Goal: Information Seeking & Learning: Learn about a topic

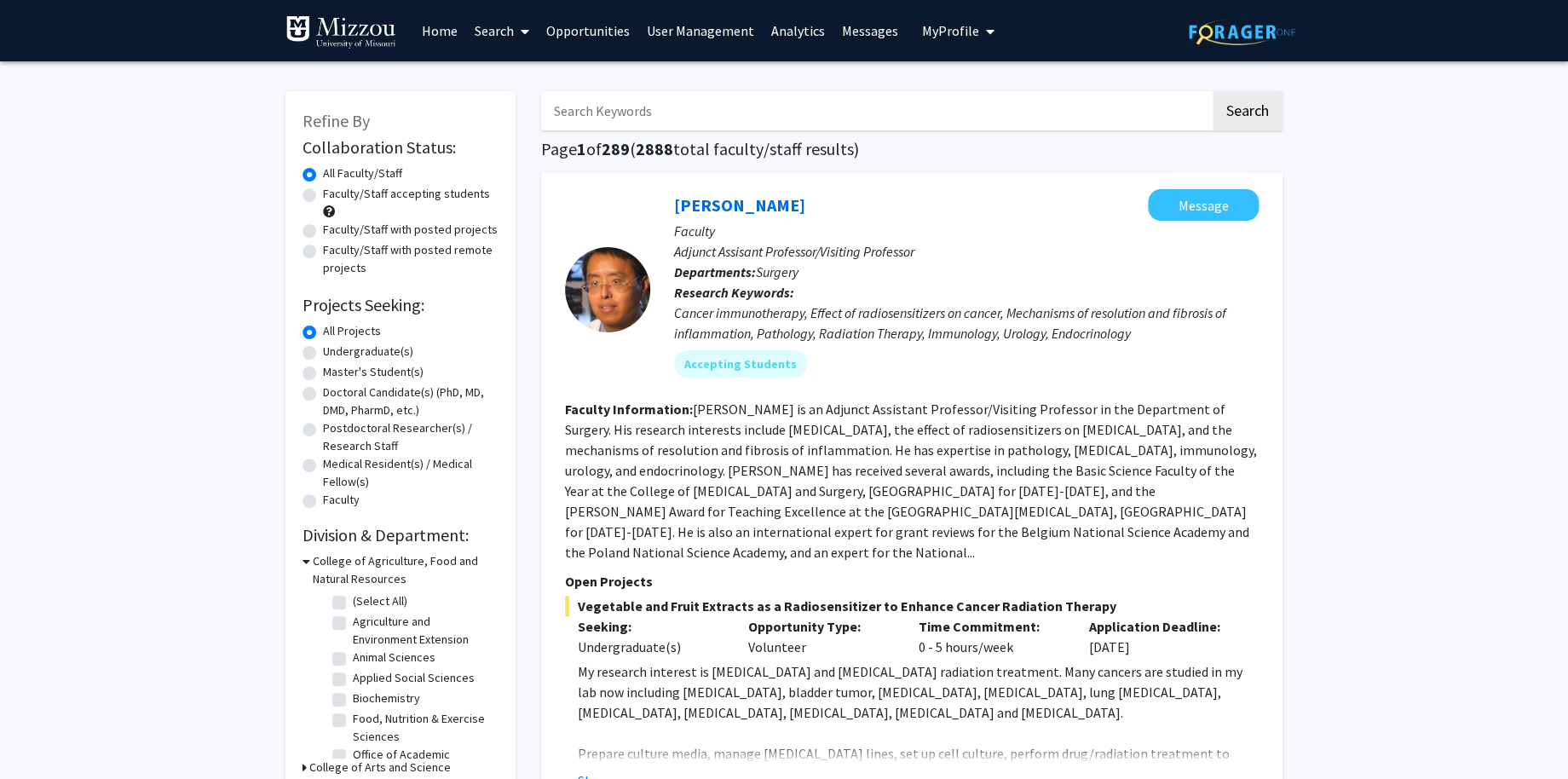
click at [804, 33] on link "Analytics" at bounding box center [797, 31] width 71 height 60
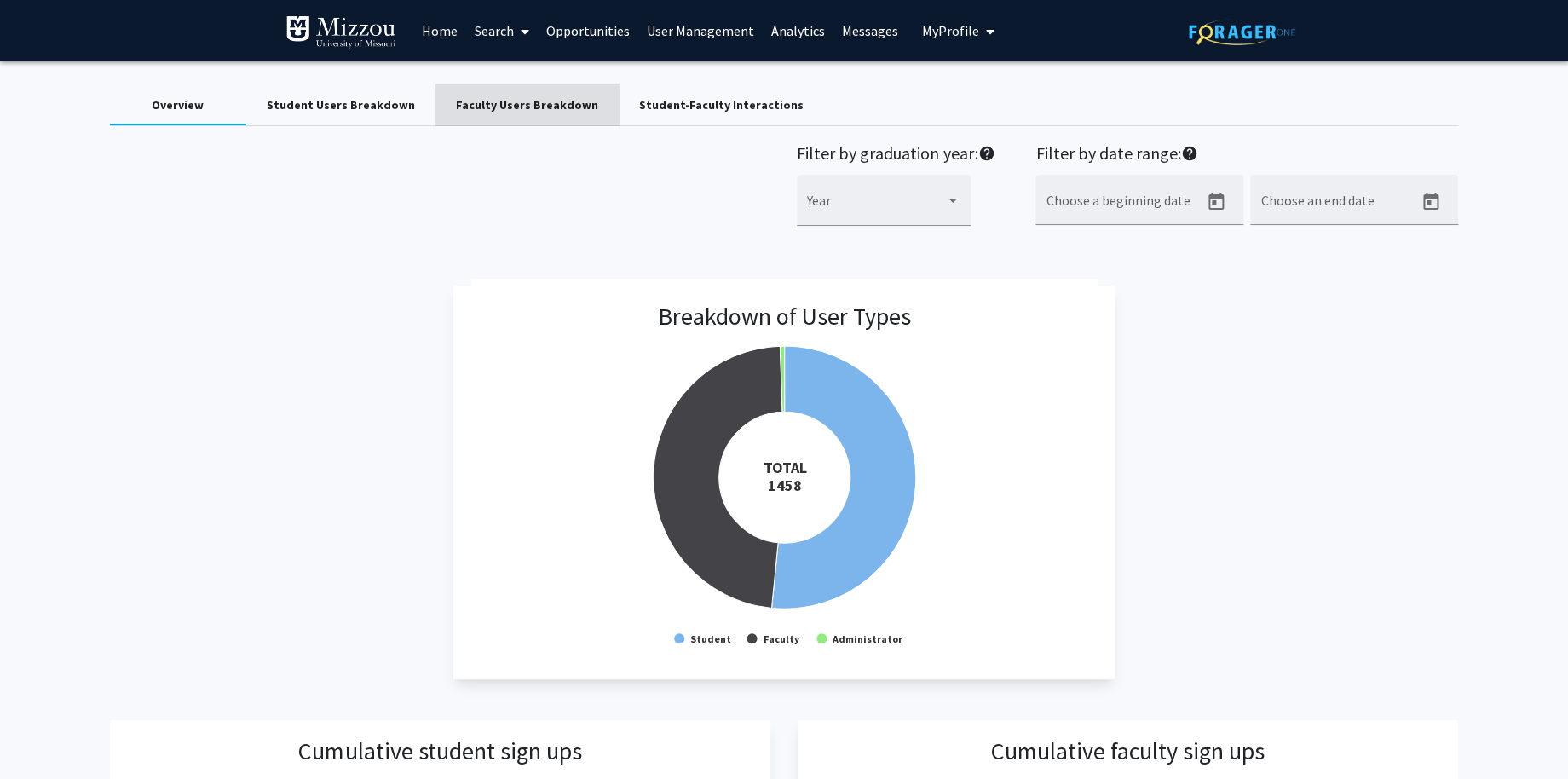
click at [516, 109] on div "Faculty Users Breakdown" at bounding box center [527, 105] width 143 height 18
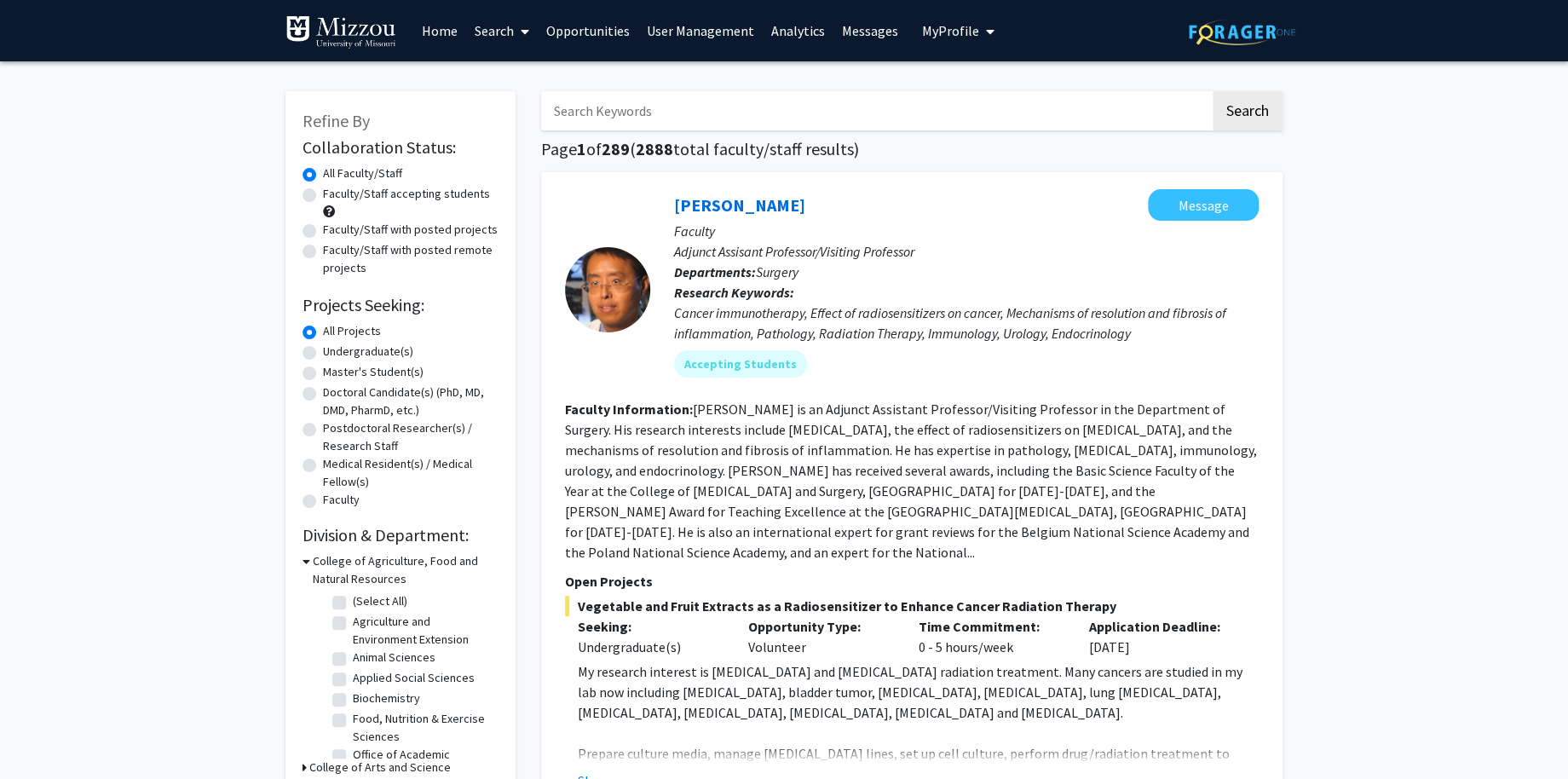
click at [798, 32] on link "Analytics" at bounding box center [797, 31] width 71 height 60
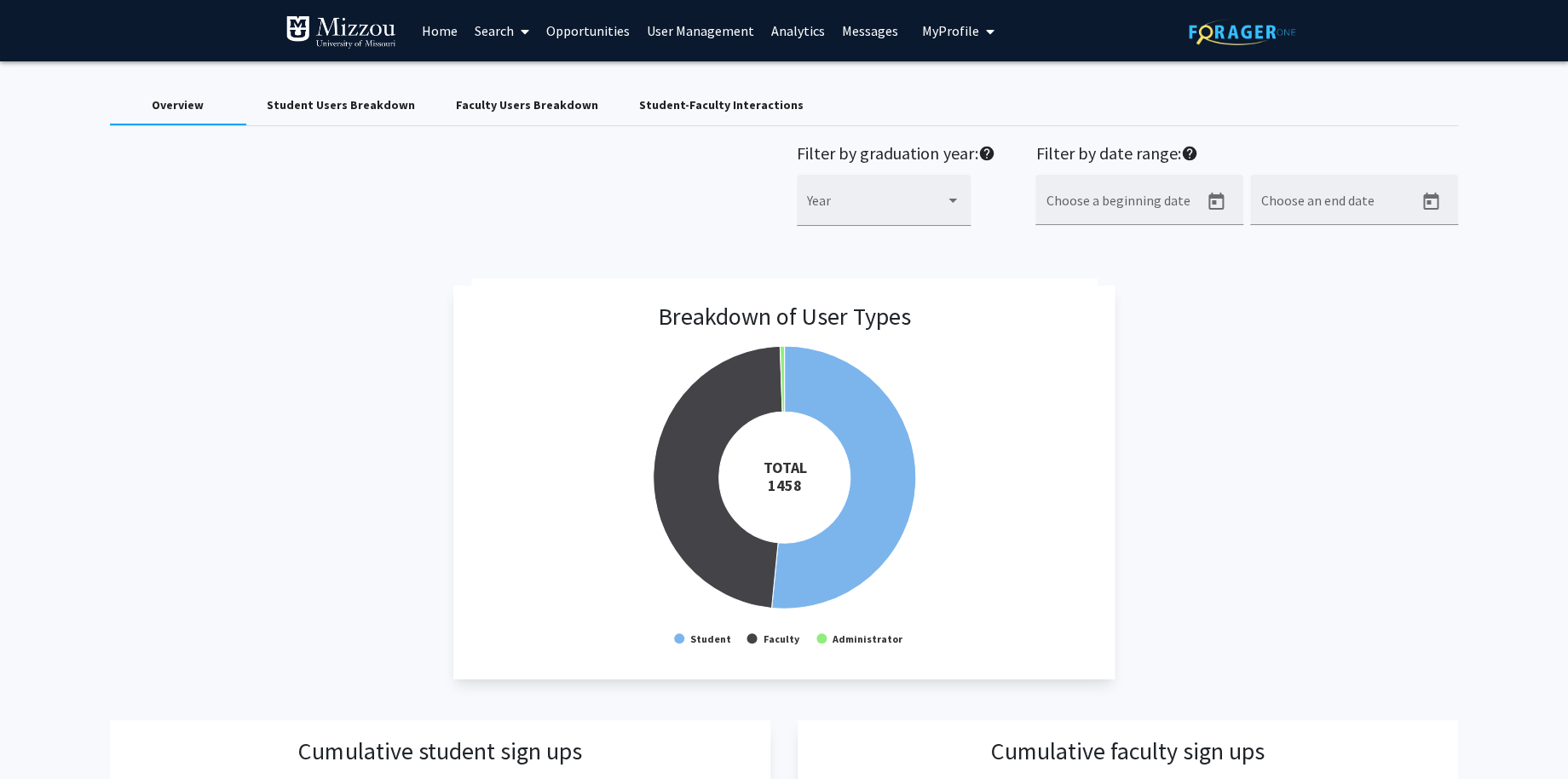
click at [494, 99] on div "Faculty Users Breakdown" at bounding box center [527, 105] width 143 height 18
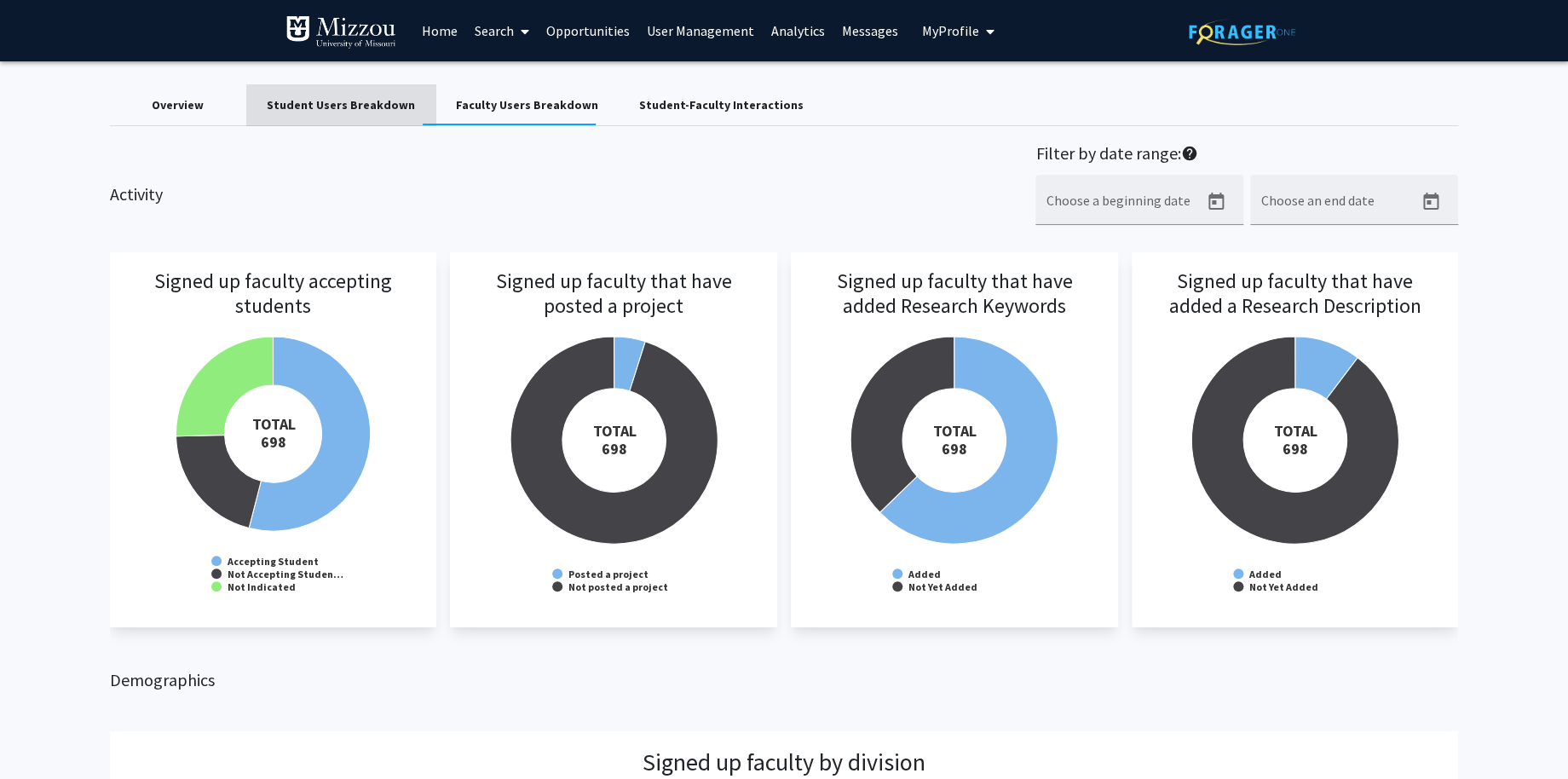
click at [365, 110] on div "Student Users Breakdown" at bounding box center [340, 105] width 149 height 18
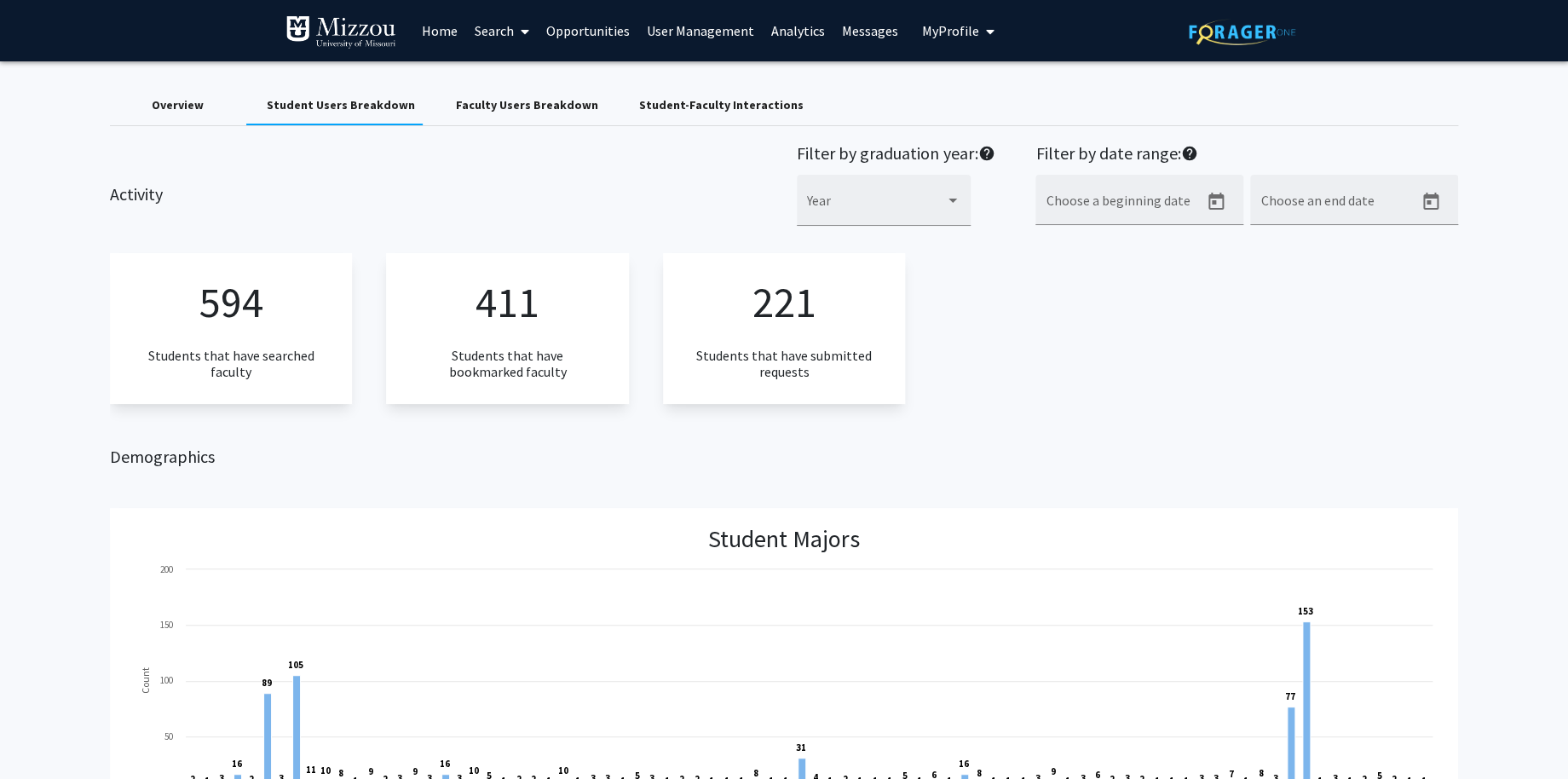
click at [746, 100] on div "Student-Faculty Interactions" at bounding box center [721, 105] width 165 height 18
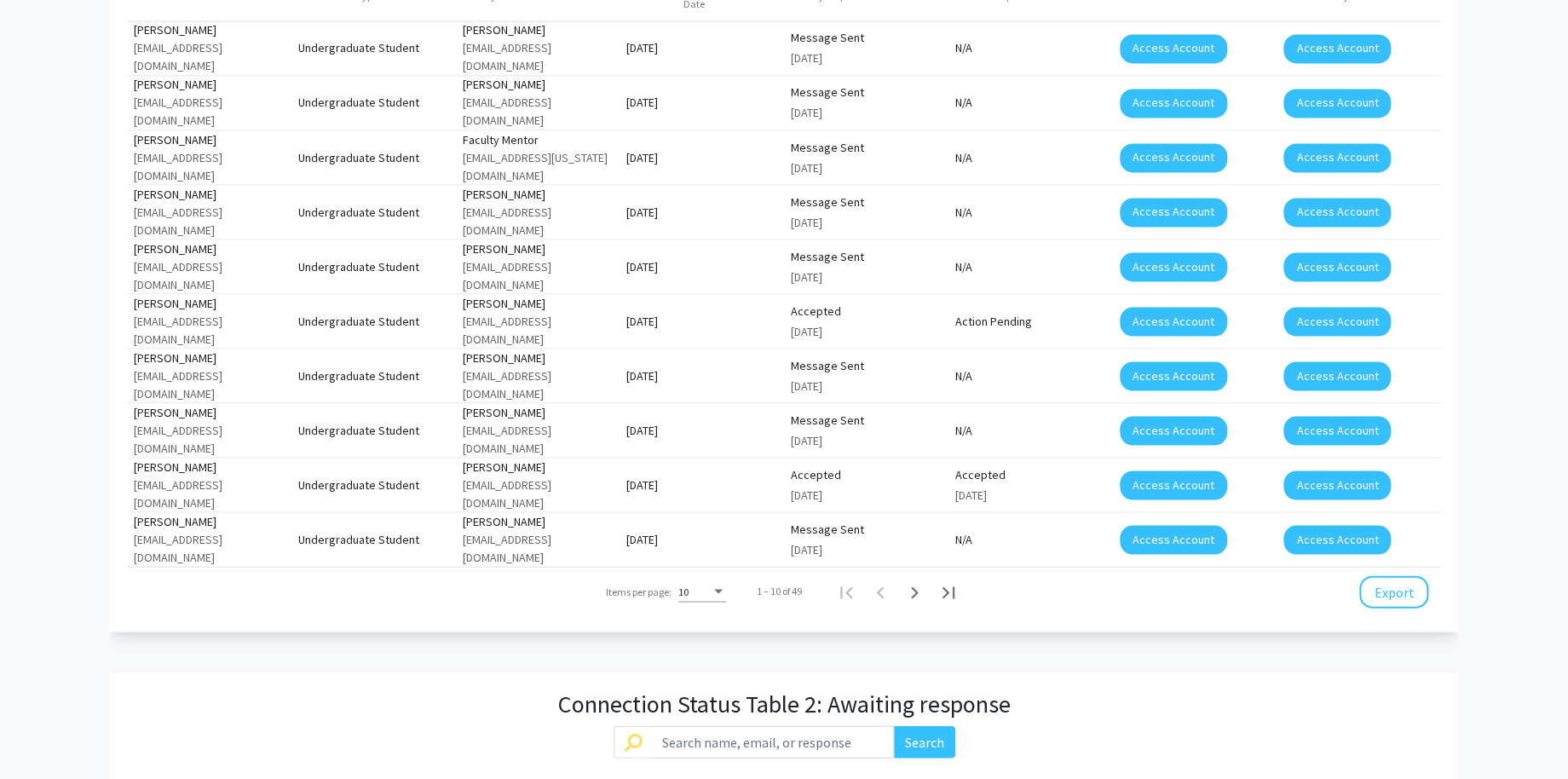
scroll to position [1443, 0]
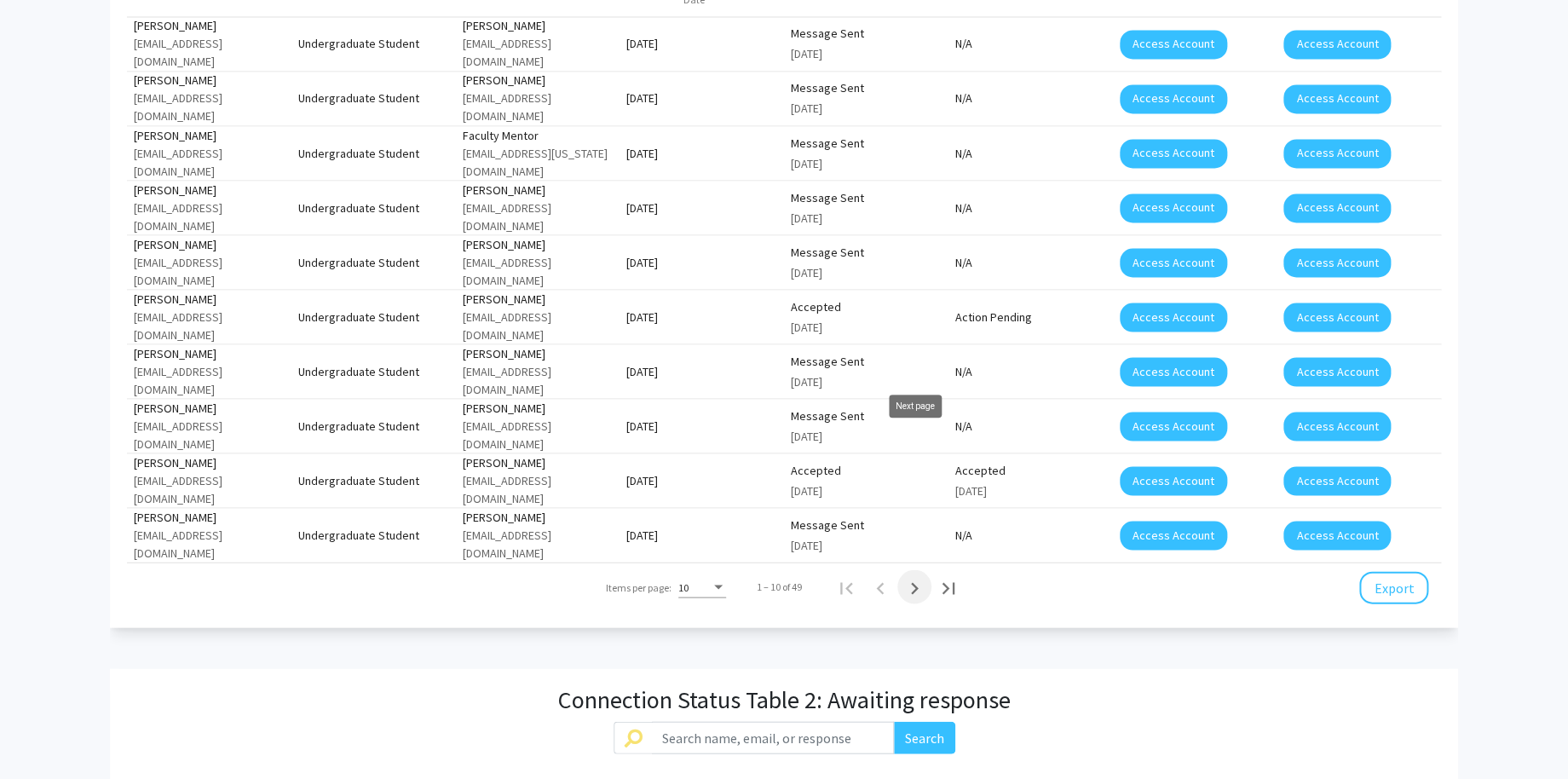
click at [919, 576] on icon "Next page" at bounding box center [914, 588] width 24 height 24
click at [919, 582] on icon "Next page" at bounding box center [917, 588] width 8 height 12
drag, startPoint x: 919, startPoint y: 446, endPoint x: 994, endPoint y: 441, distance: 75.2
click at [994, 563] on div "Items per page: 10 31 – 40 of 49" at bounding box center [784, 587] width 850 height 48
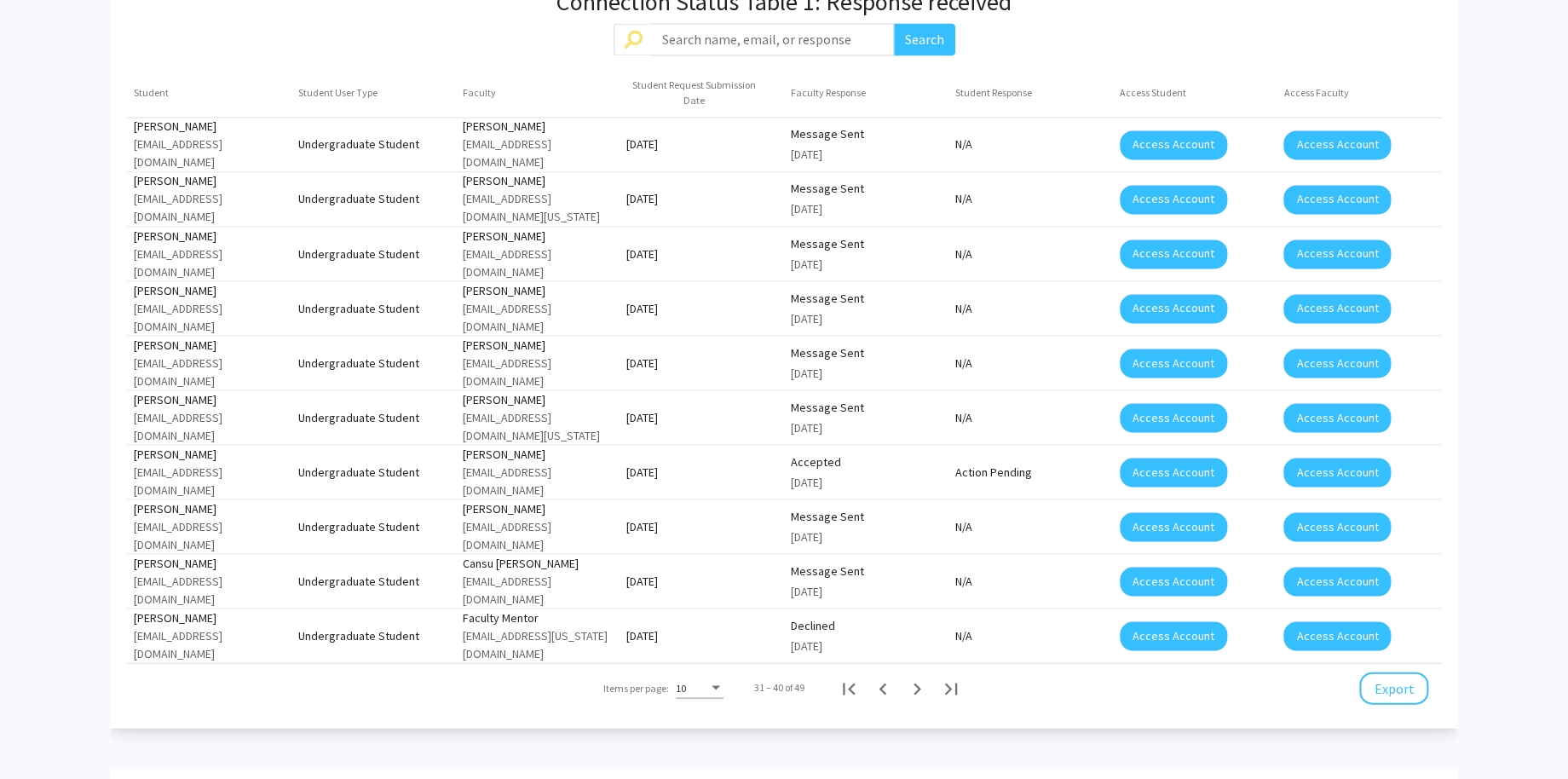
scroll to position [1340, 0]
